Goal: Task Accomplishment & Management: Use online tool/utility

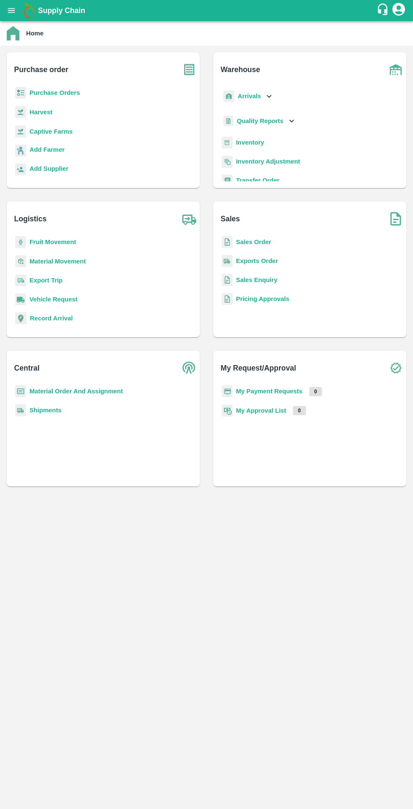
click at [51, 93] on b "Purchase Orders" at bounding box center [55, 92] width 51 height 7
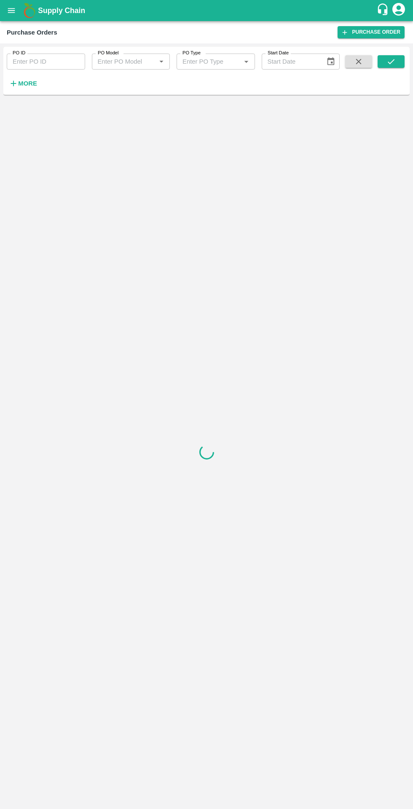
click at [30, 84] on strong "More" at bounding box center [27, 83] width 19 height 7
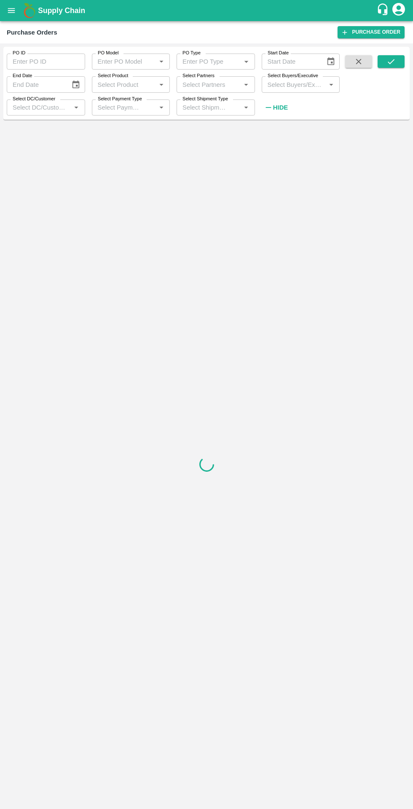
click at [282, 84] on input "Select Buyers/Executive" at bounding box center [293, 84] width 59 height 11
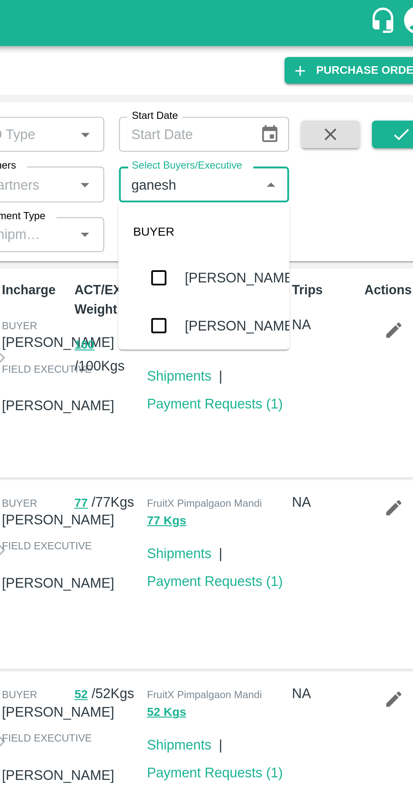
type input "ganesh"
click at [283, 160] on button "100 Kgs" at bounding box center [285, 158] width 21 height 10
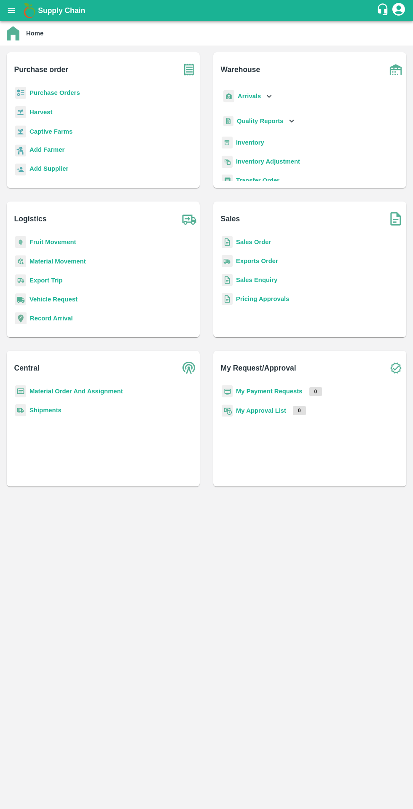
click at [49, 93] on b "Purchase Orders" at bounding box center [55, 92] width 51 height 7
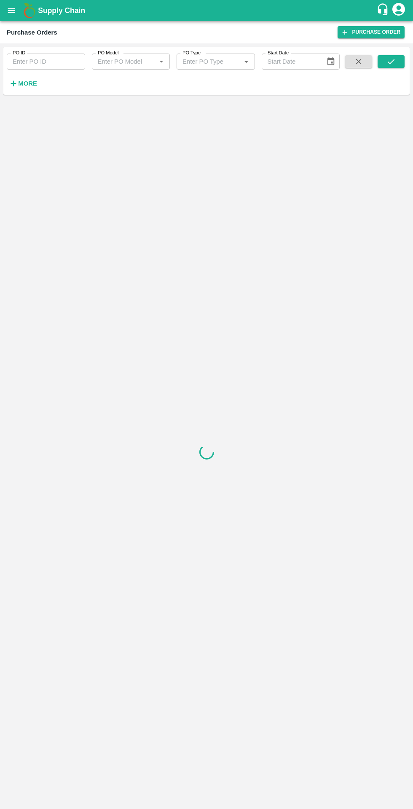
click at [21, 89] on h6 "More" at bounding box center [27, 83] width 19 height 11
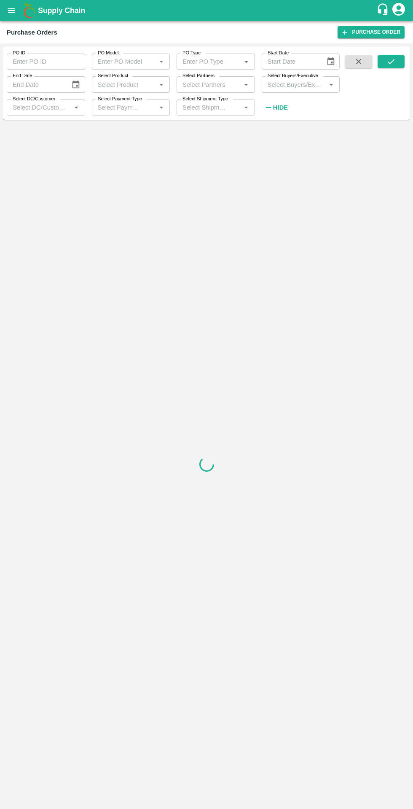
click at [299, 84] on input "Select Buyers/Executive" at bounding box center [293, 84] width 59 height 11
type input "ganesh"
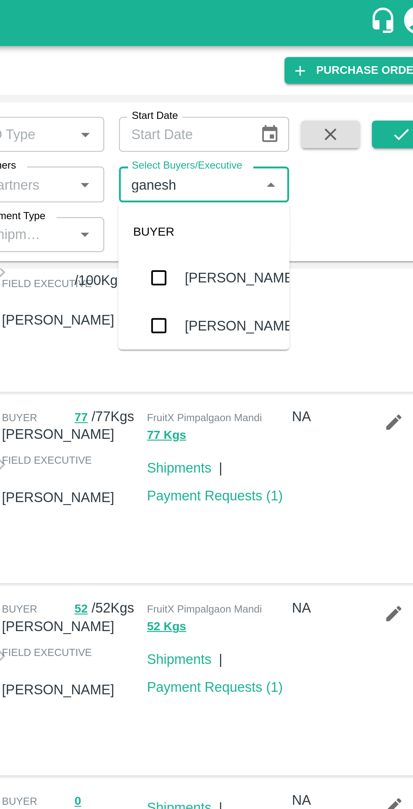
scroll to position [39, 0]
click at [281, 158] on input "checkbox" at bounding box center [280, 149] width 17 height 17
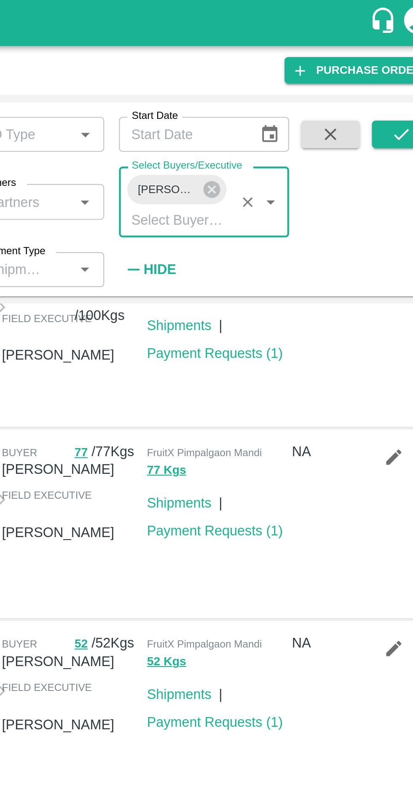
click at [386, 66] on button "submit" at bounding box center [391, 61] width 27 height 13
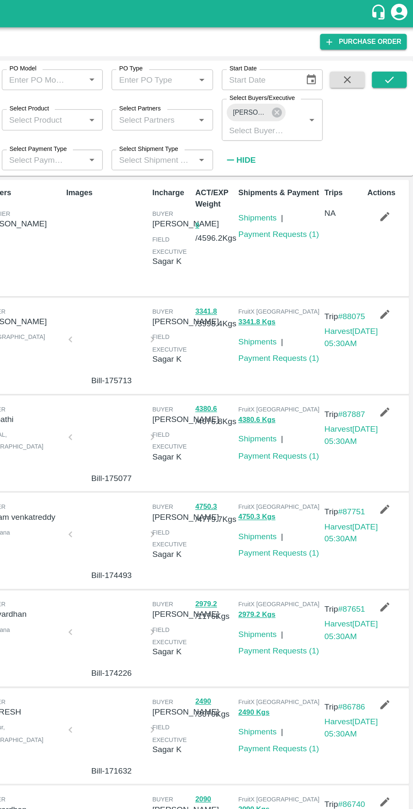
click at [310, 183] on link "Payment Requests ( 1 )" at bounding box center [306, 181] width 62 height 7
